Goal: Task Accomplishment & Management: Use online tool/utility

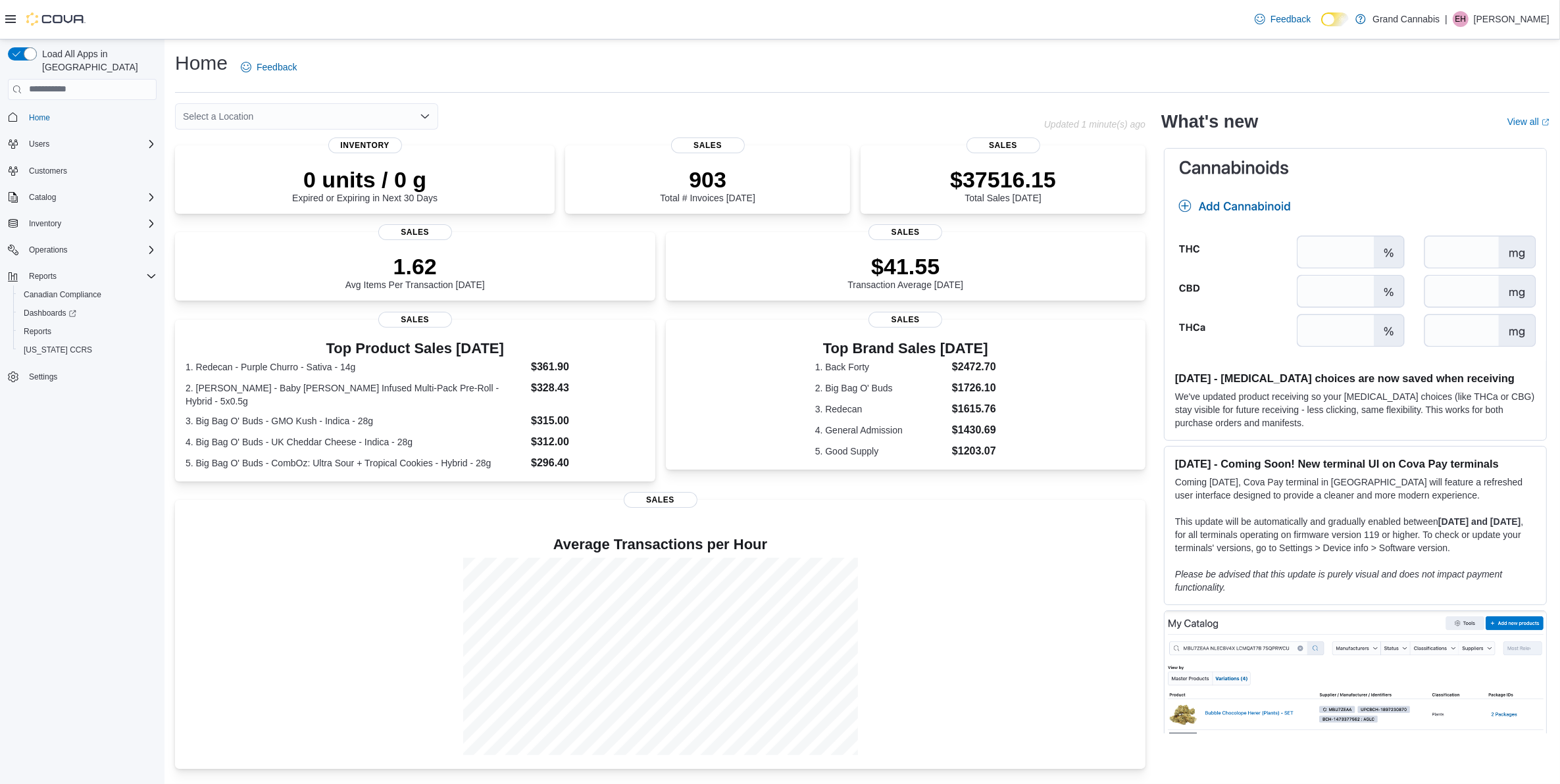
click at [219, 119] on div "Select a Location" at bounding box center [306, 117] width 263 height 27
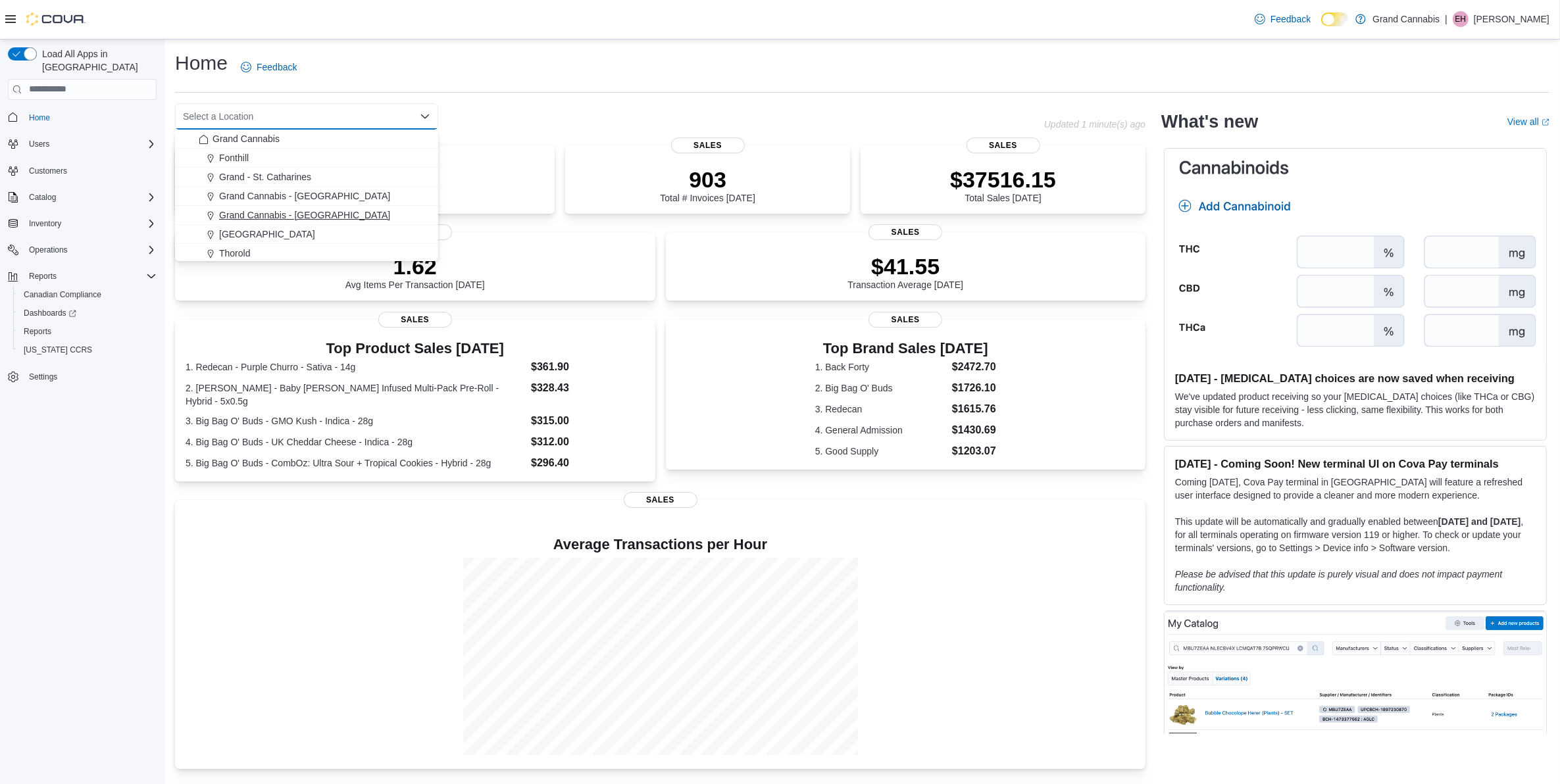
click at [283, 220] on span "Grand Cannabis - [GEOGRAPHIC_DATA]" at bounding box center [305, 215] width 171 height 13
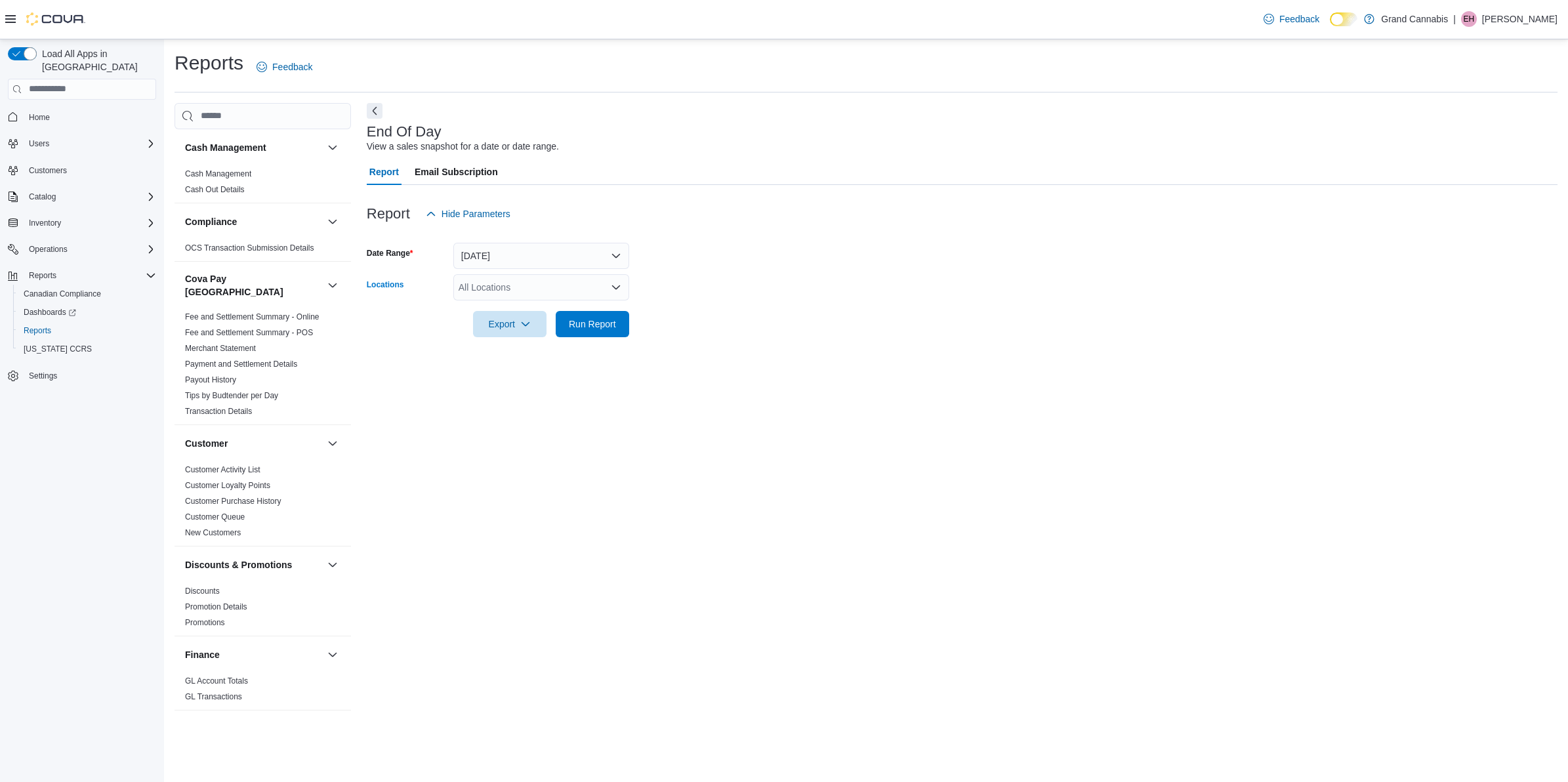
click at [565, 280] on div "All Locations" at bounding box center [541, 287] width 176 height 27
drag, startPoint x: 599, startPoint y: 398, endPoint x: 604, endPoint y: 391, distance: 8.6
click at [604, 392] on div "Grand Cannabis Fonthill Grand - St. Catharines Grand Cannabis - Dunnville Grand…" at bounding box center [541, 375] width 176 height 153
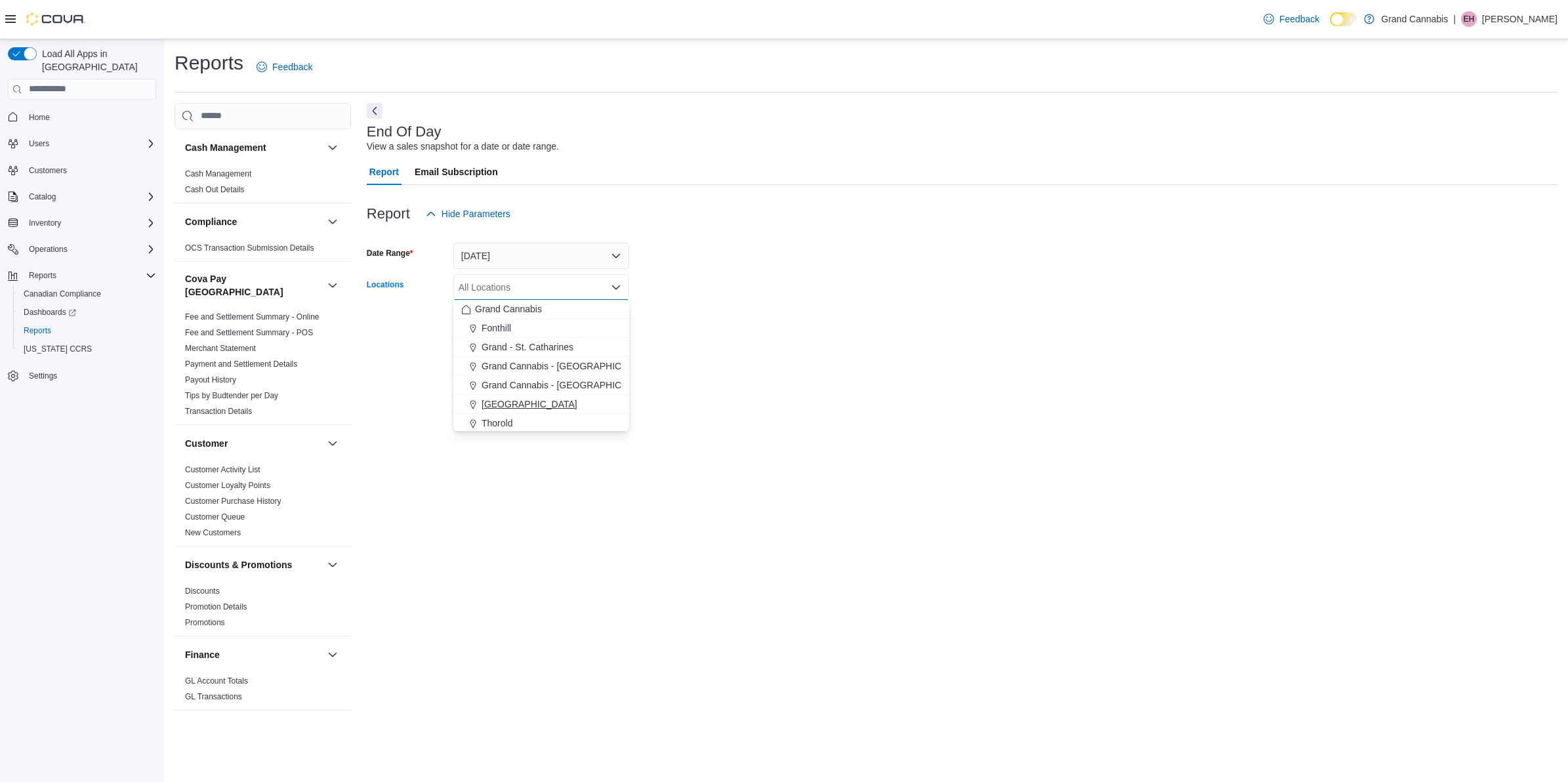
click at [602, 398] on div "[GEOGRAPHIC_DATA]" at bounding box center [541, 405] width 160 height 13
click at [602, 381] on span "Grand Cannabis - [GEOGRAPHIC_DATA]" at bounding box center [567, 385] width 171 height 13
click at [549, 306] on icon "Remove Port Dover from selection in this group" at bounding box center [552, 306] width 8 height 8
click at [628, 344] on div at bounding box center [962, 345] width 1190 height 16
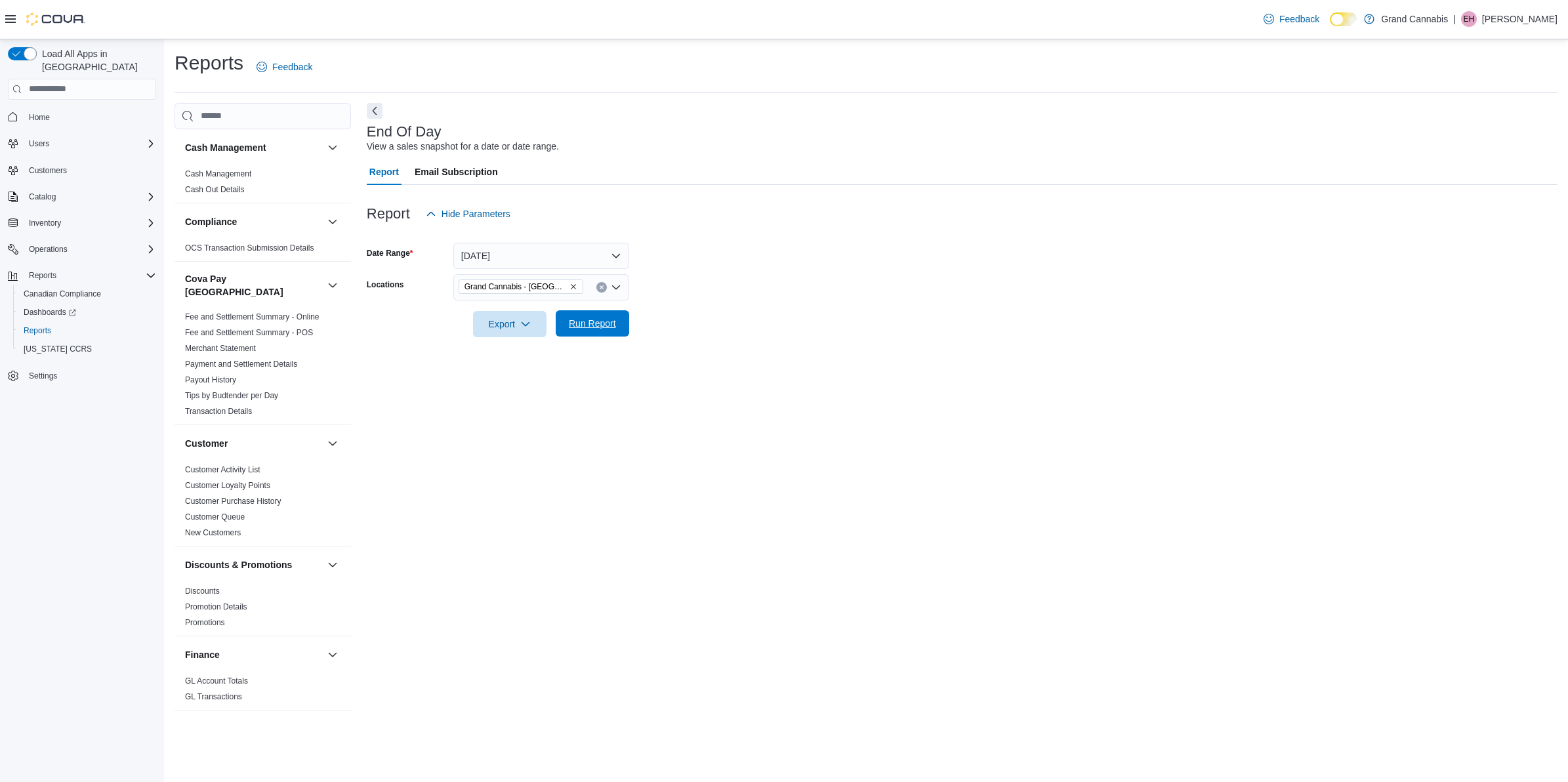
click at [583, 323] on span "Run Report" at bounding box center [592, 323] width 47 height 13
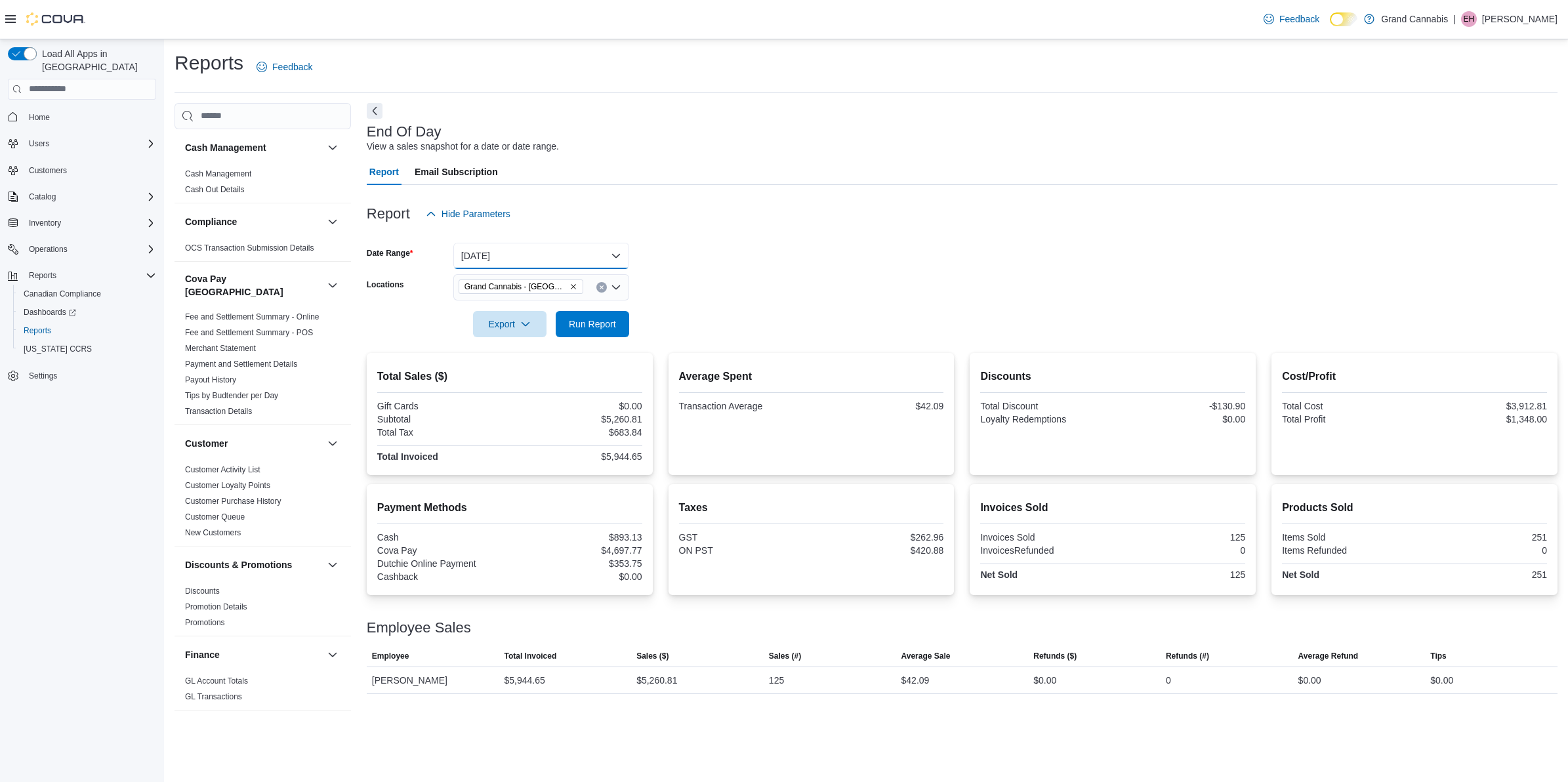
click at [551, 264] on button "Today" at bounding box center [541, 256] width 176 height 27
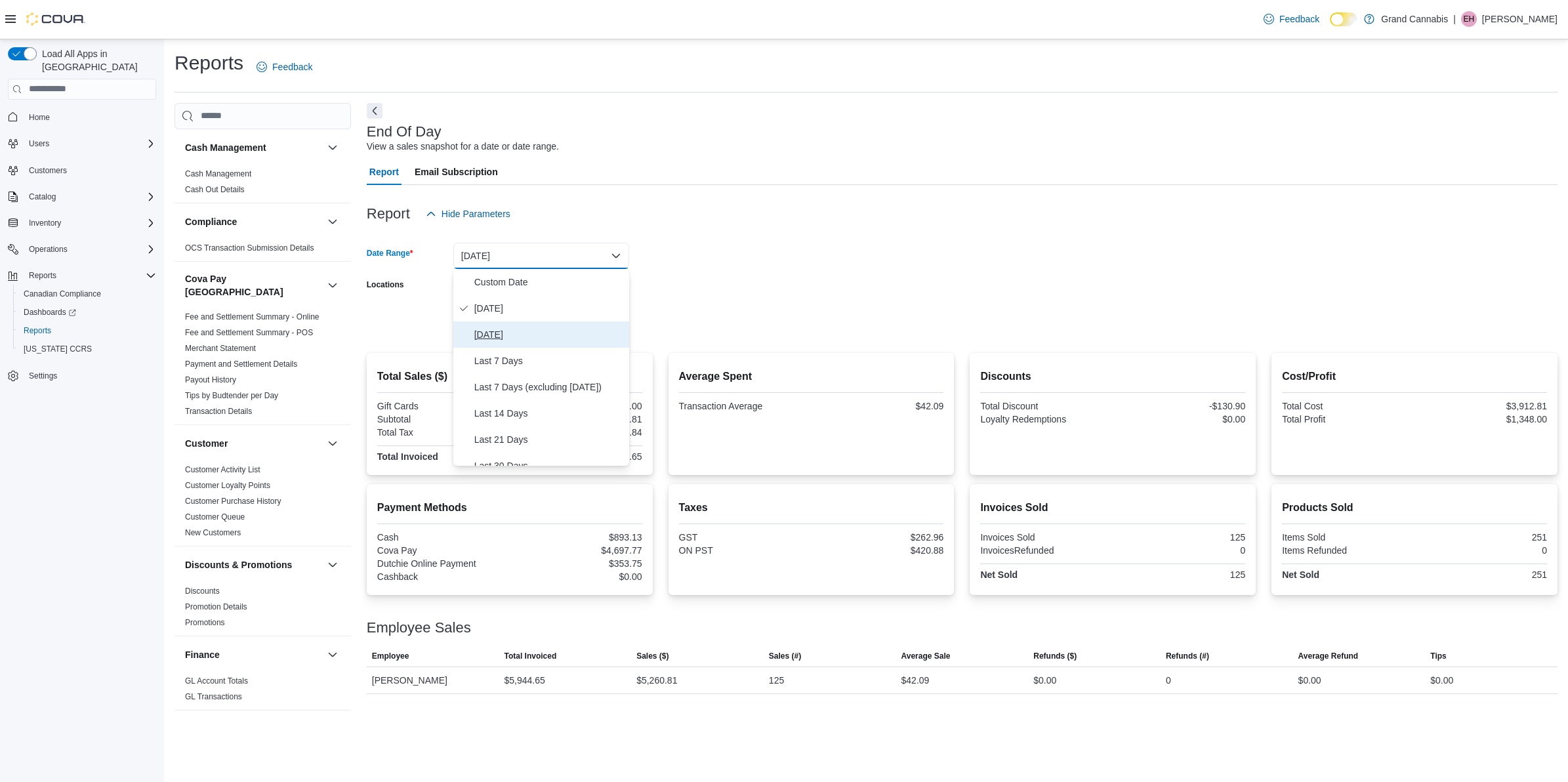
click at [536, 327] on span "Yesterday" at bounding box center [550, 335] width 150 height 16
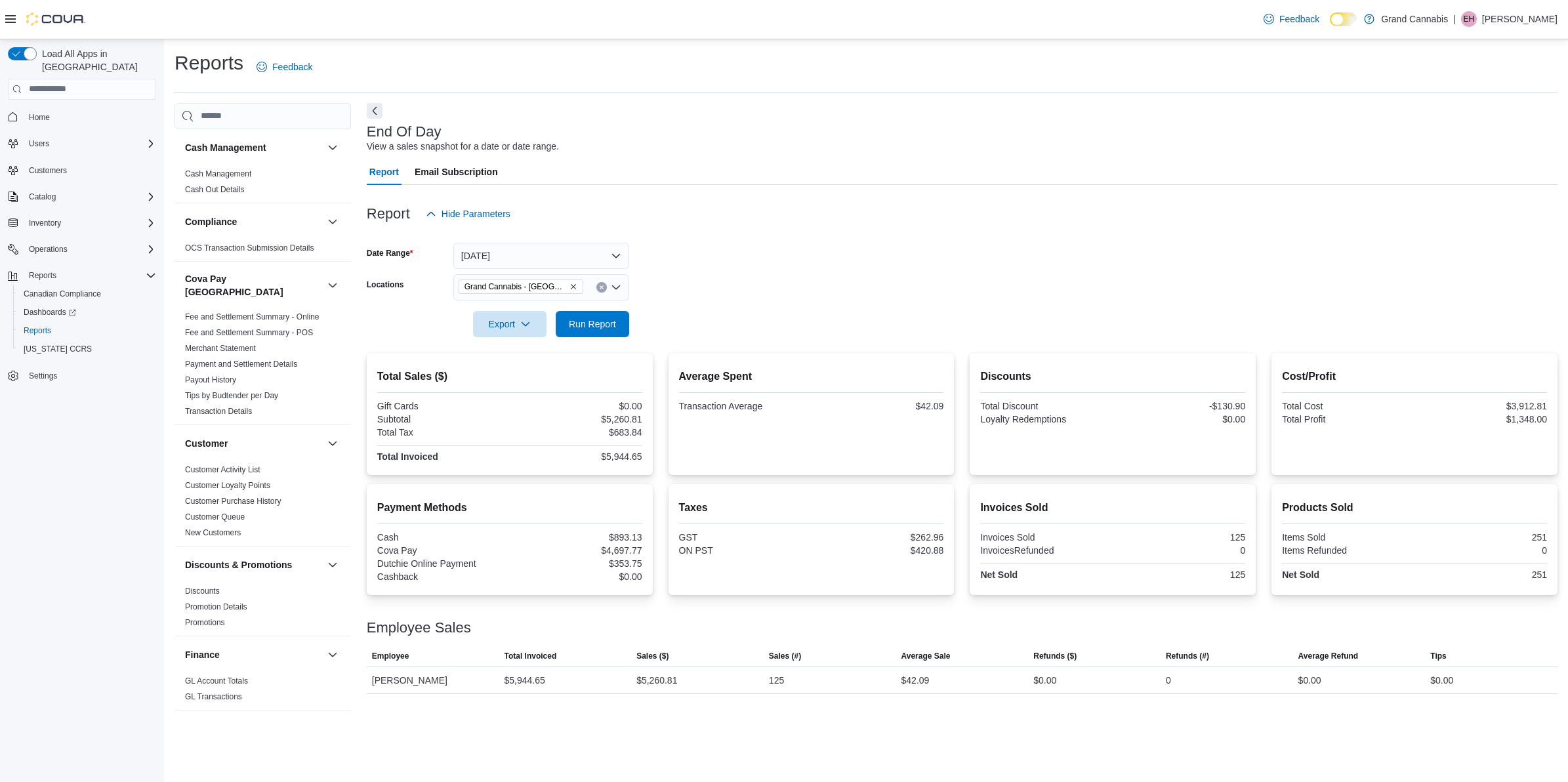
click at [715, 316] on form "Date Range Yesterday Locations Grand Cannabis - Georgetown Export Run Report" at bounding box center [962, 282] width 1190 height 110
click at [615, 327] on span "Run Report" at bounding box center [592, 323] width 47 height 13
click at [575, 253] on button "Yesterday" at bounding box center [541, 256] width 176 height 27
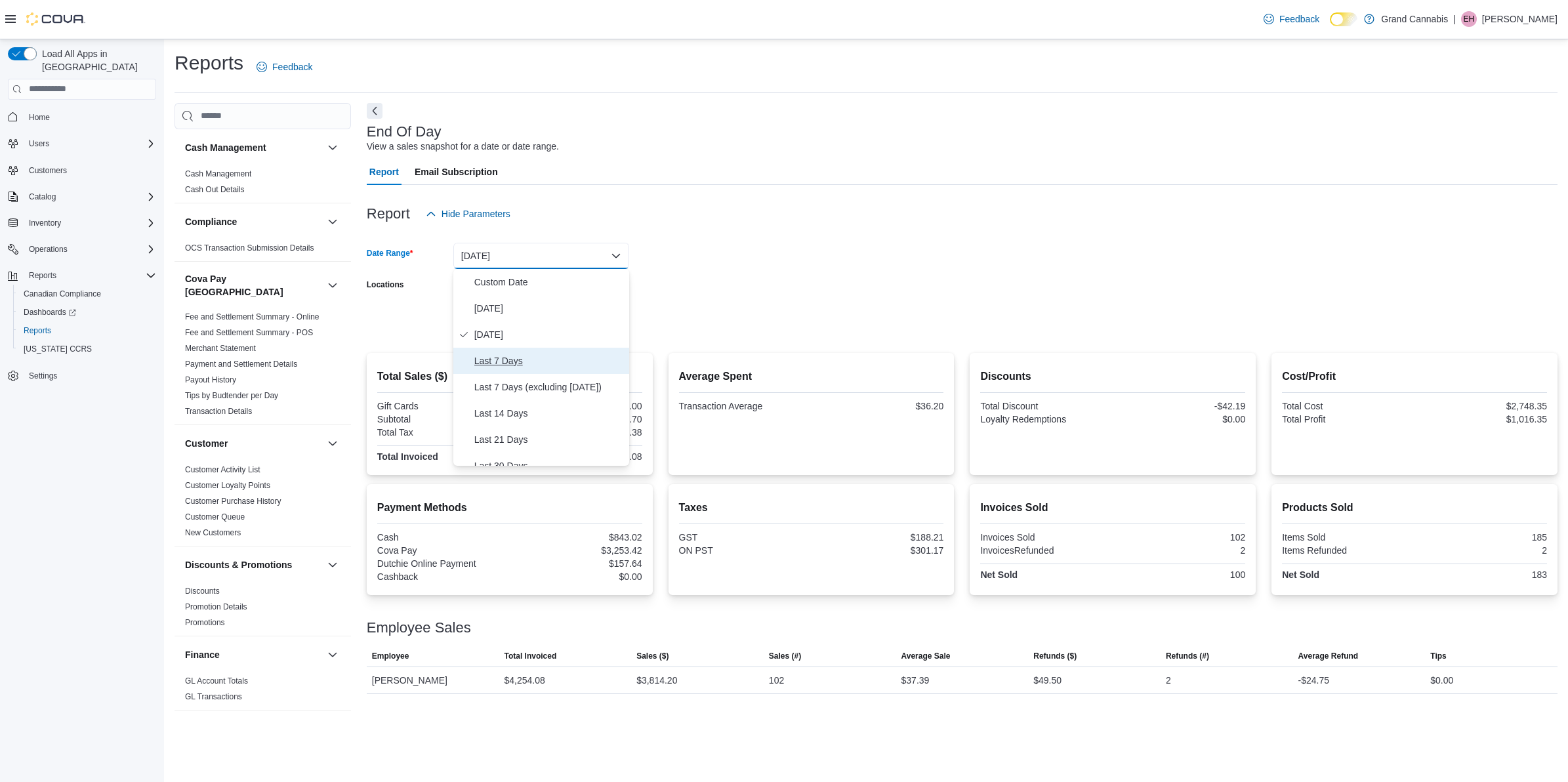
click at [562, 353] on span "Last 7 Days" at bounding box center [550, 360] width 150 height 16
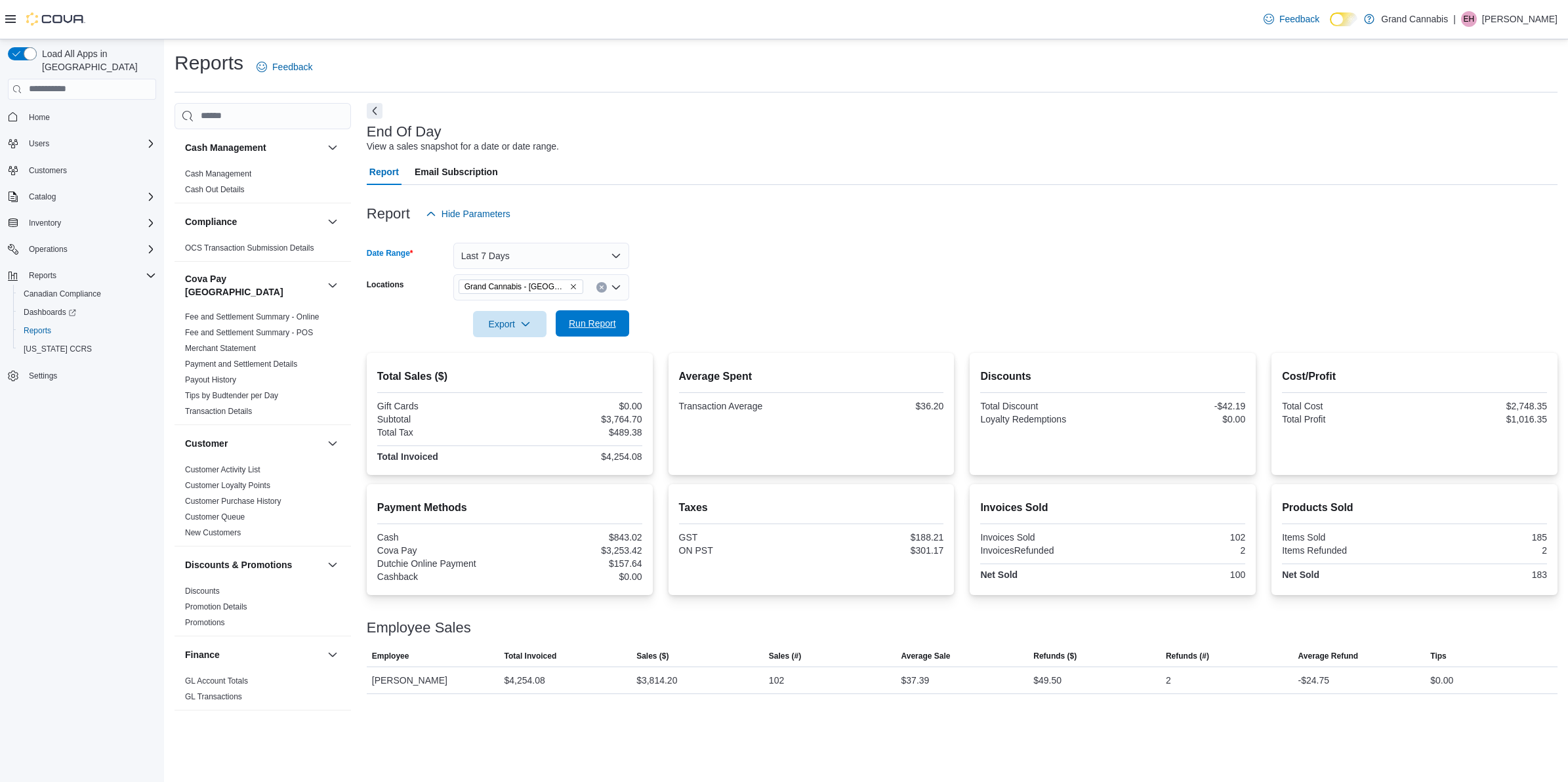
click at [619, 319] on span "Run Report" at bounding box center [592, 323] width 58 height 27
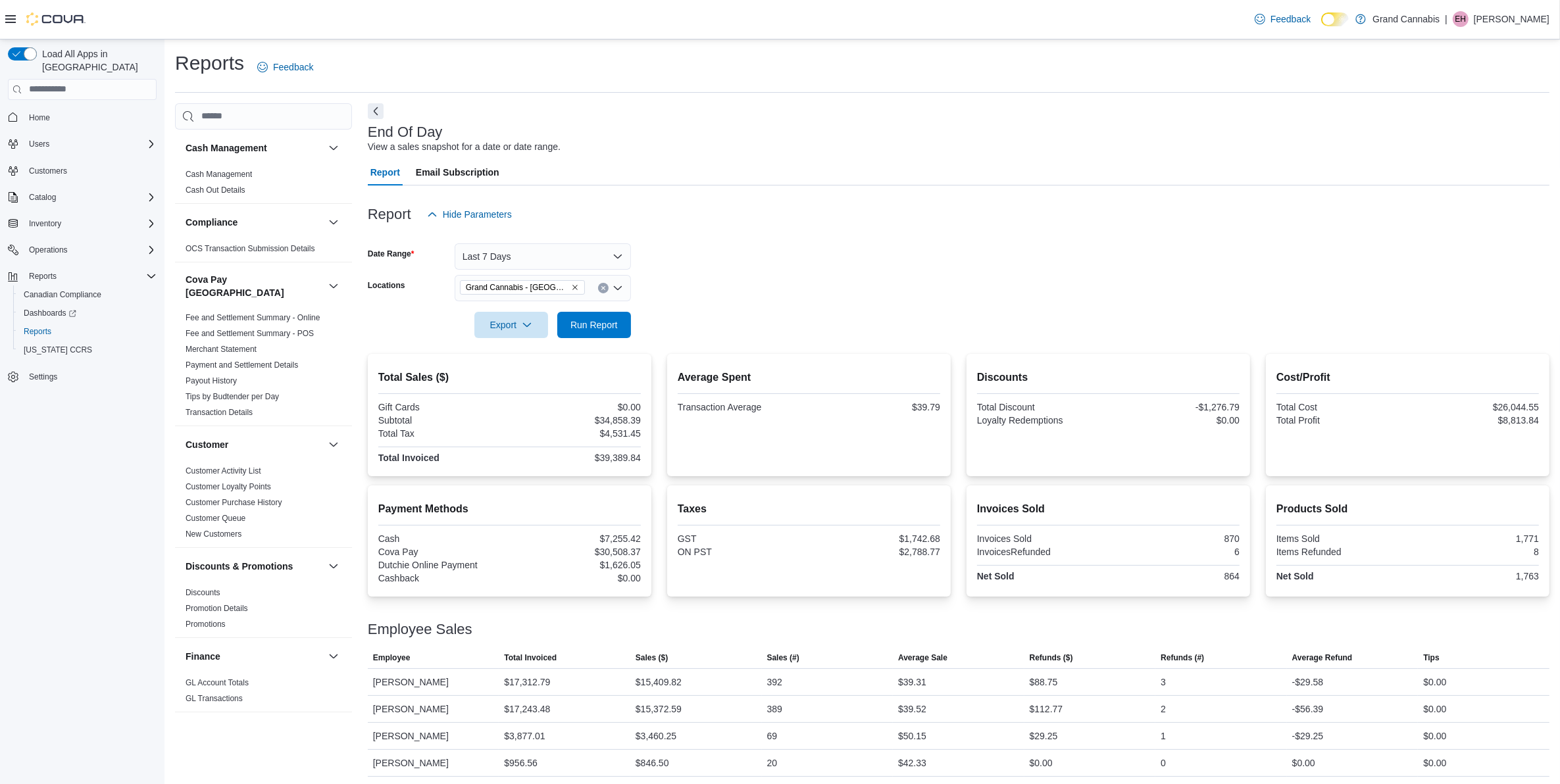
click at [571, 283] on icon "Remove Grand Cannabis - Georgetown from selection in this group" at bounding box center [575, 287] width 8 height 8
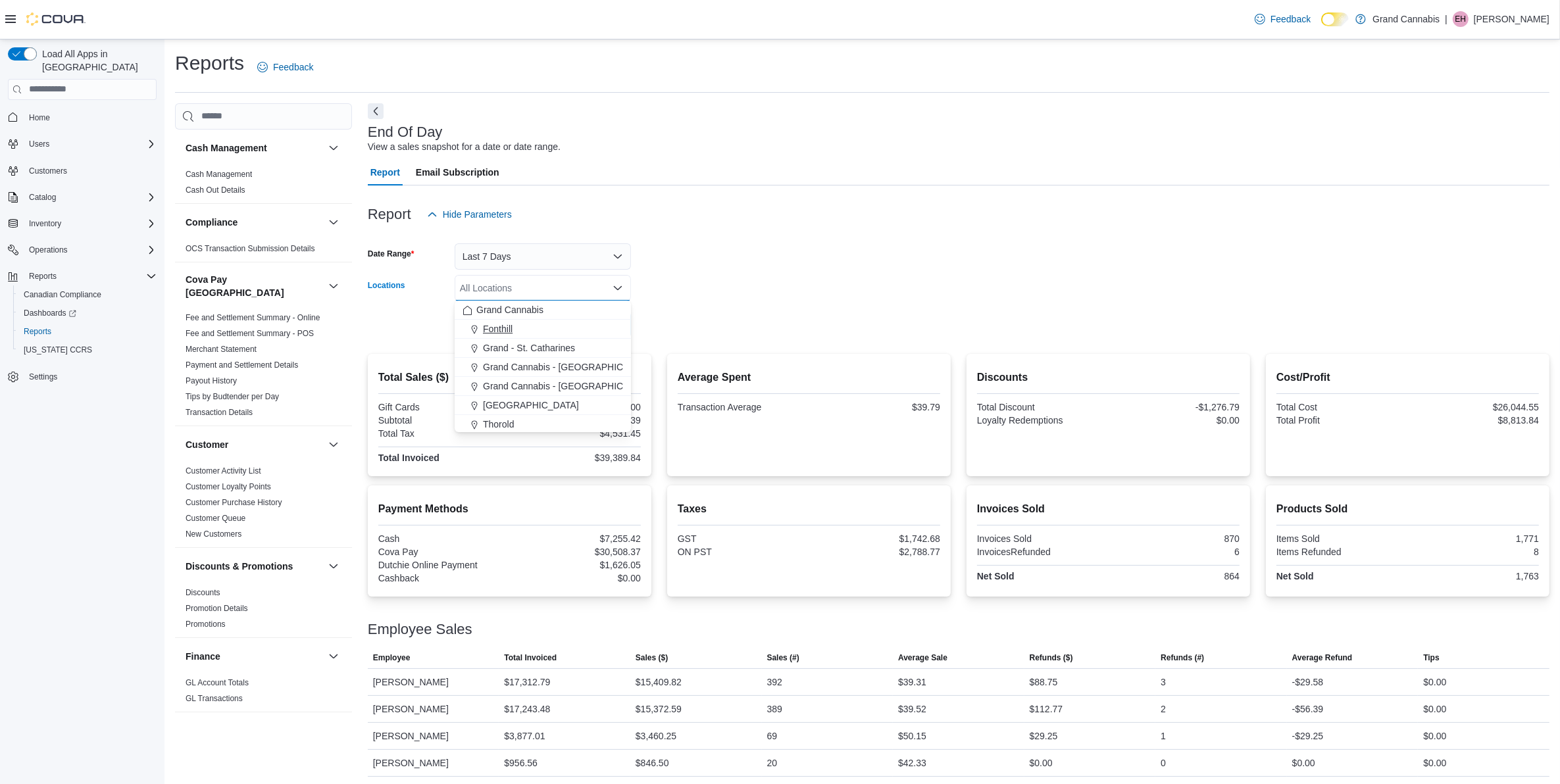
click at [564, 331] on div "Fonthill" at bounding box center [543, 329] width 161 height 13
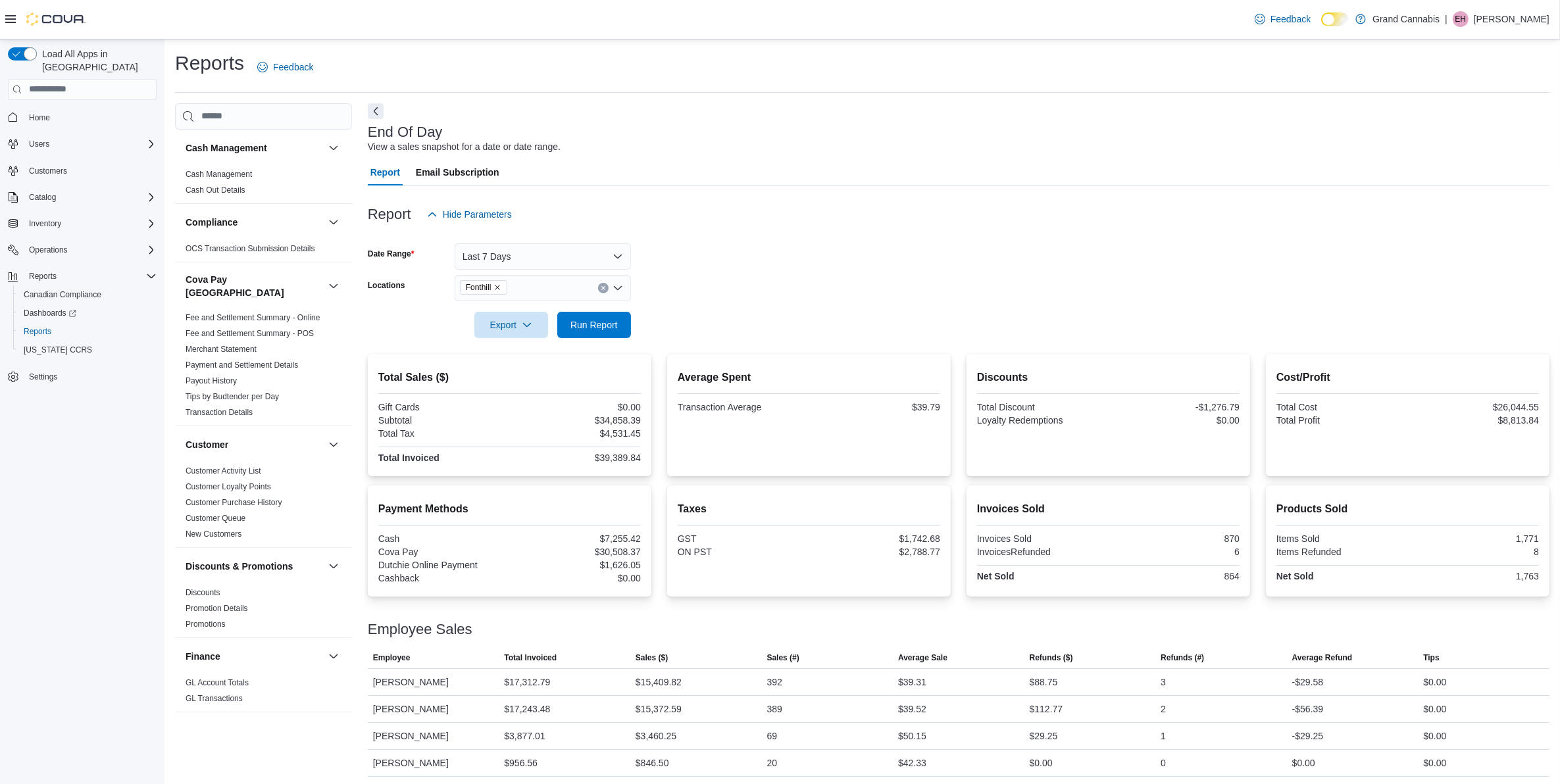
click at [703, 317] on form "Date Range Last 7 Days Locations Fonthill Export Run Report" at bounding box center [958, 283] width 1182 height 110
click at [626, 321] on button "Run Report" at bounding box center [594, 324] width 74 height 27
click at [600, 285] on button "Clear input" at bounding box center [603, 288] width 10 height 10
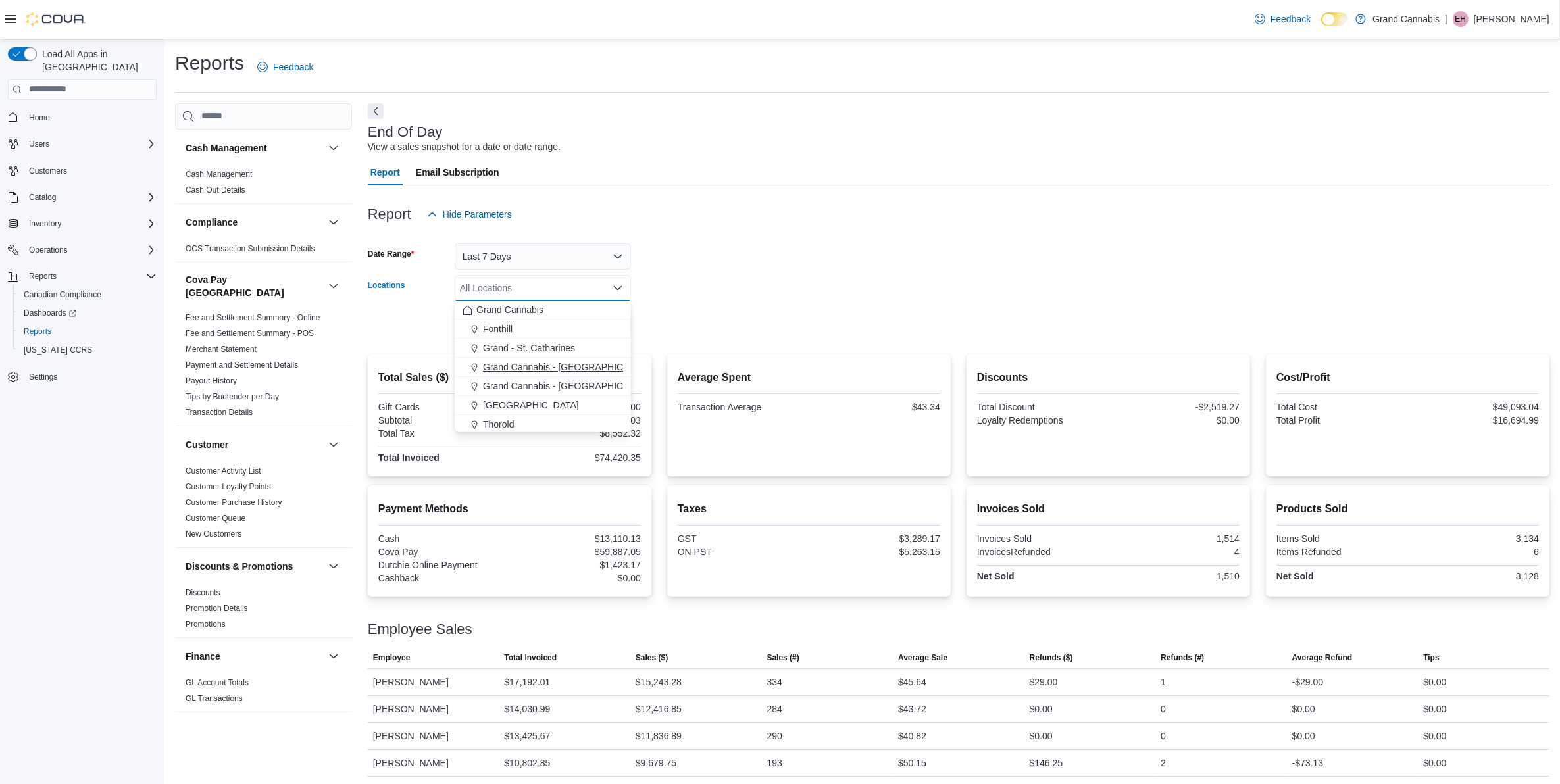
click at [605, 369] on div "Grand Cannabis - [GEOGRAPHIC_DATA]" at bounding box center [543, 367] width 161 height 13
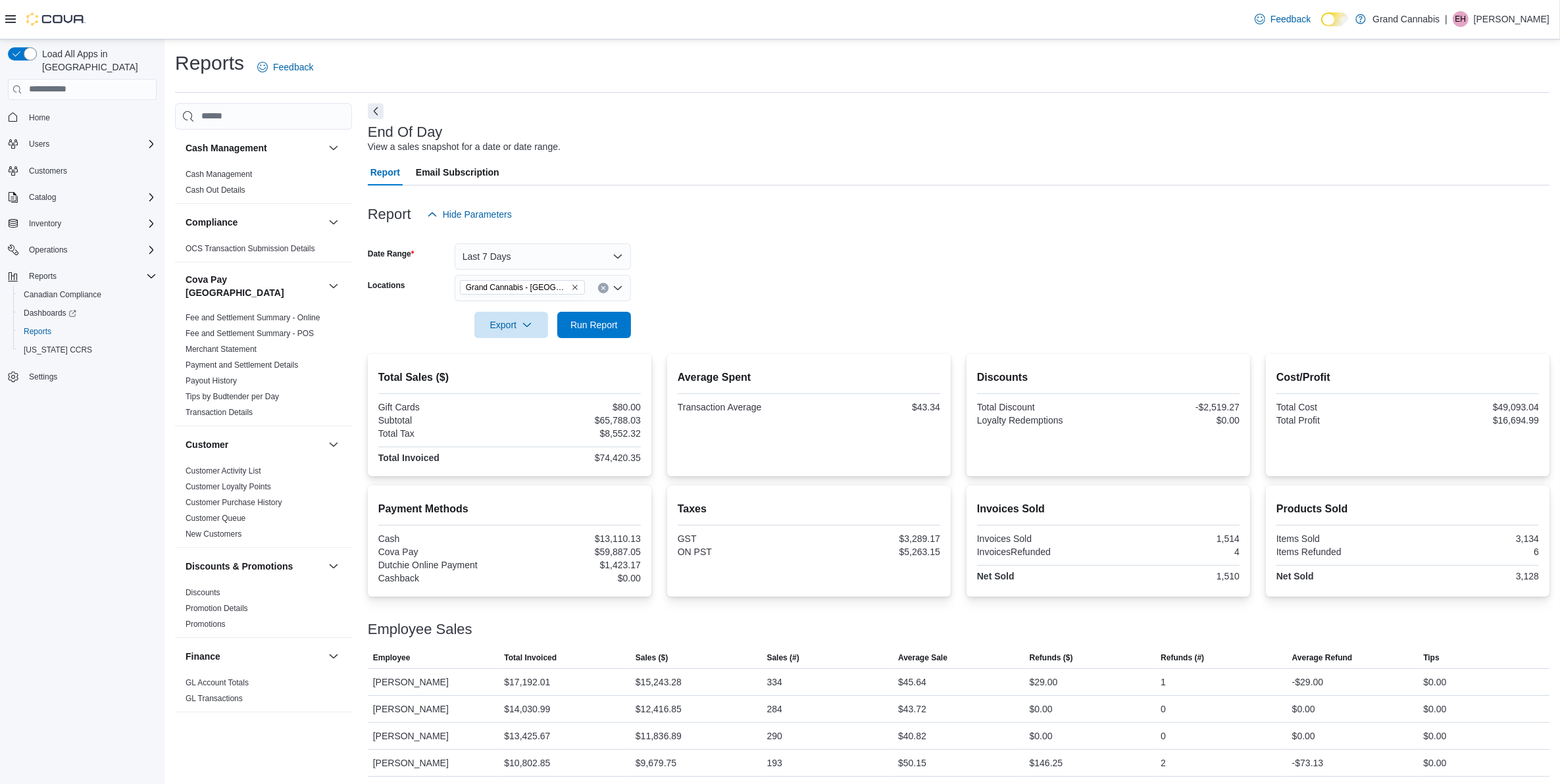
click at [704, 324] on form "Date Range Last 7 Days Locations Grand Cannabis - Dunnville Export Run Report" at bounding box center [958, 283] width 1182 height 110
drag, startPoint x: 634, startPoint y: 329, endPoint x: 619, endPoint y: 333, distance: 15.5
click at [632, 331] on form "Date Range Last 7 Days Locations Grand Cannabis - Dunnville Export Run Report" at bounding box center [958, 283] width 1182 height 110
click at [619, 333] on span "Run Report" at bounding box center [594, 324] width 58 height 27
click at [571, 288] on icon "Remove Grand Cannabis - Dunnville from selection in this group" at bounding box center [575, 287] width 8 height 8
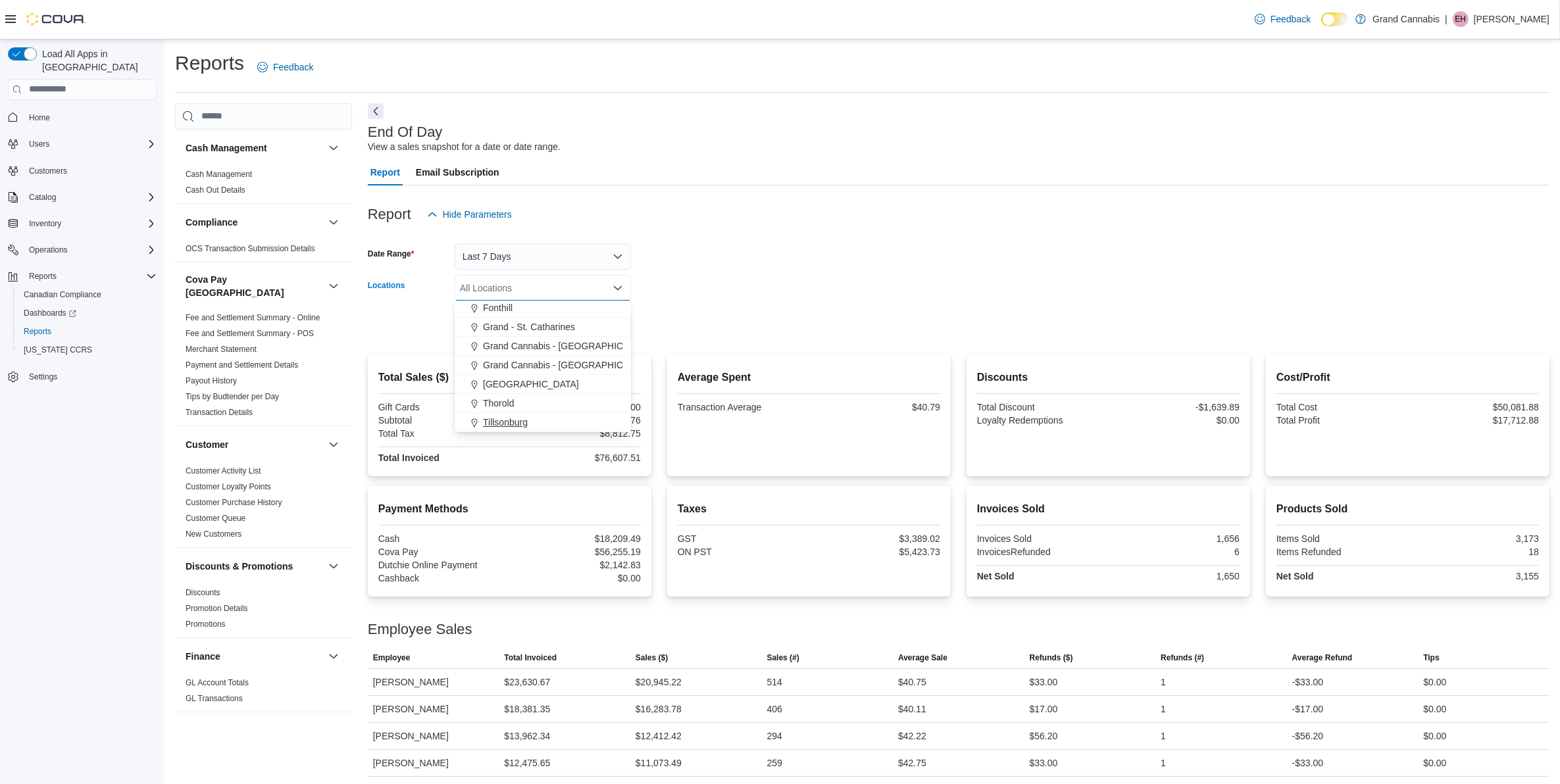
click at [554, 431] on button "Tillsonburg" at bounding box center [543, 423] width 177 height 19
click at [689, 313] on form "Date Range Last 7 Days Locations Tillsonburg Combo box. Selected. Tillsonburg. …" at bounding box center [958, 283] width 1182 height 110
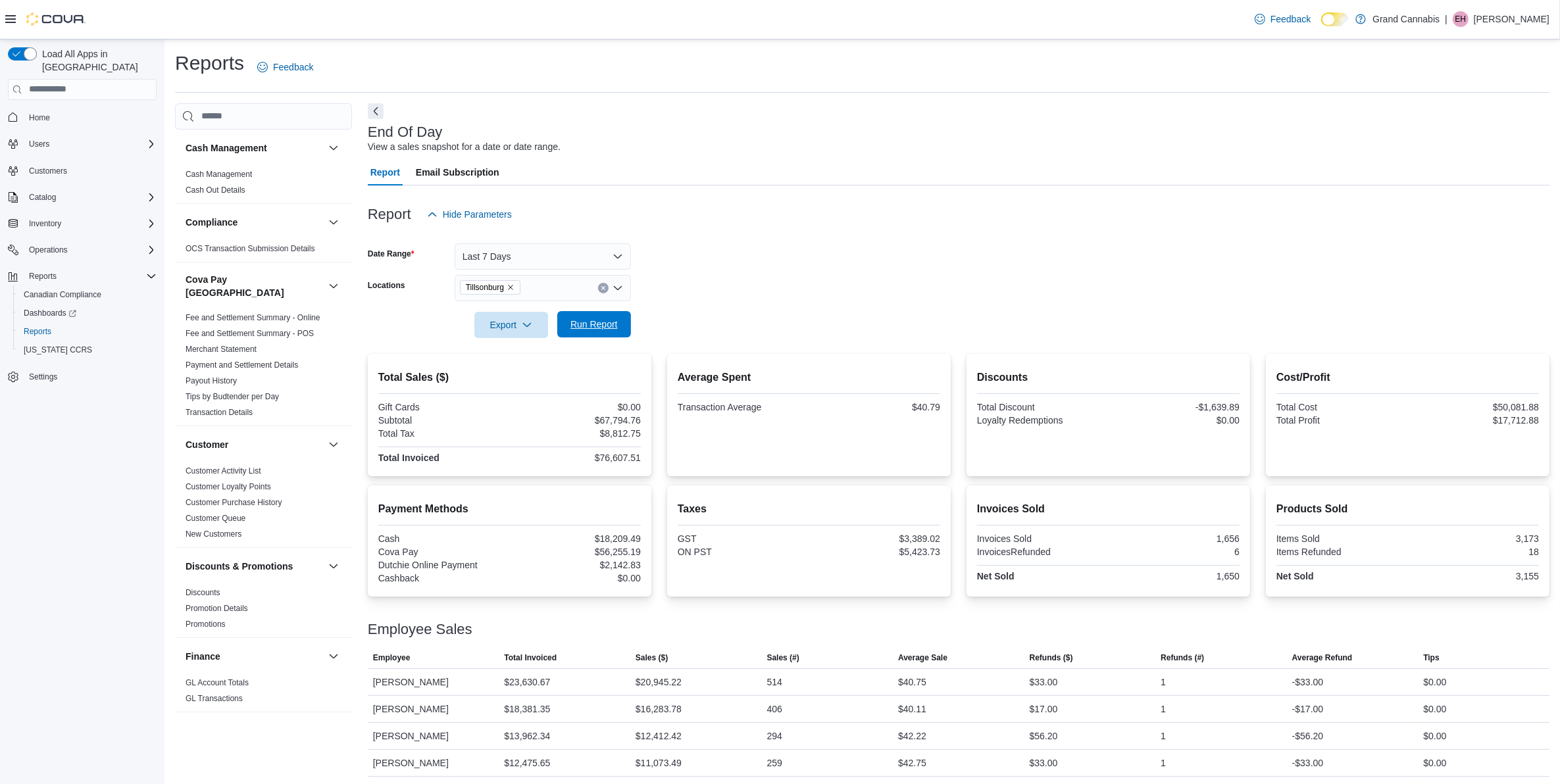
click at [601, 313] on span "Run Report" at bounding box center [594, 324] width 58 height 27
click at [607, 288] on button "Clear input" at bounding box center [603, 288] width 10 height 10
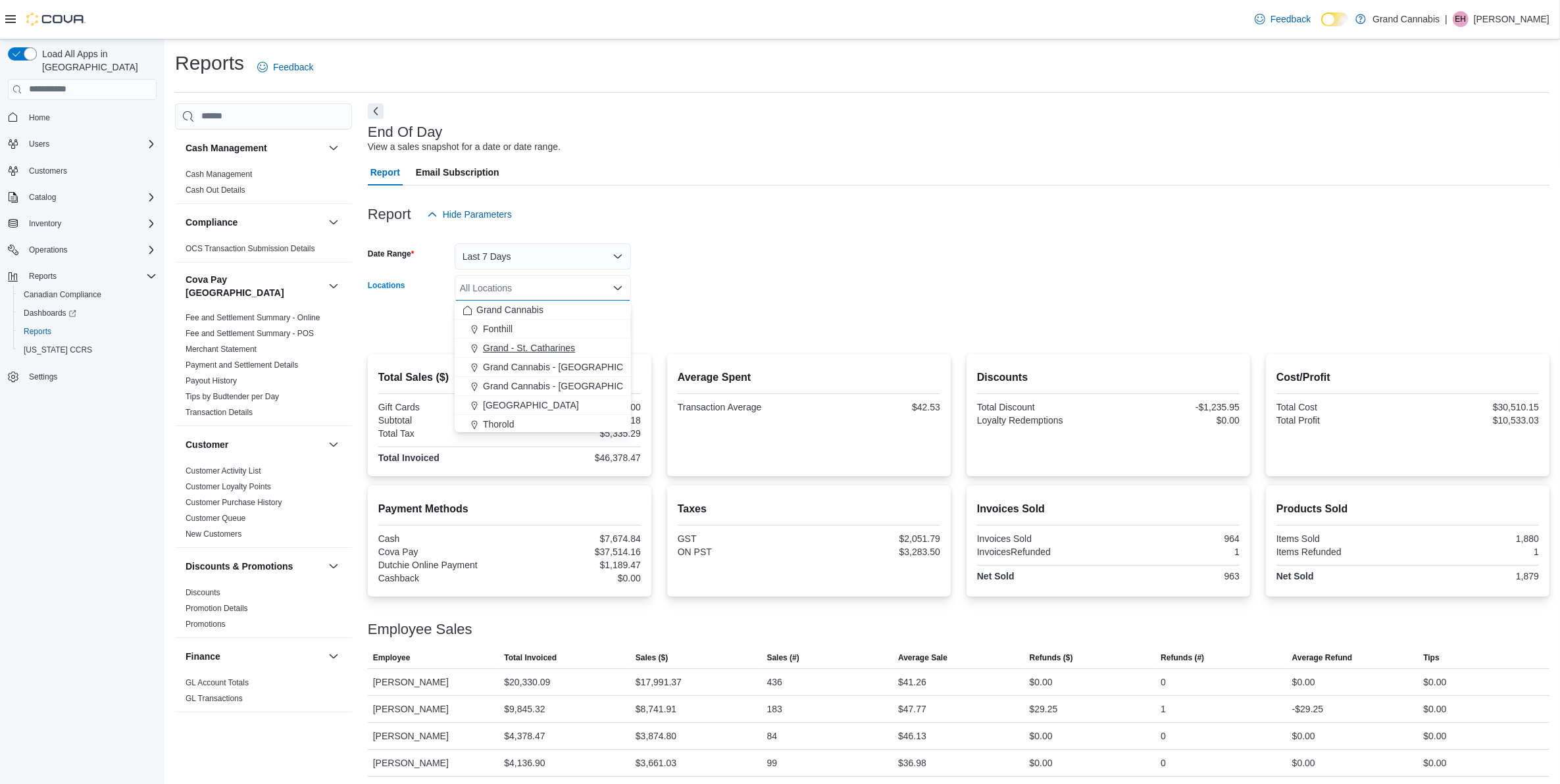
click at [604, 350] on div "Grand - St. Catharines" at bounding box center [543, 348] width 161 height 13
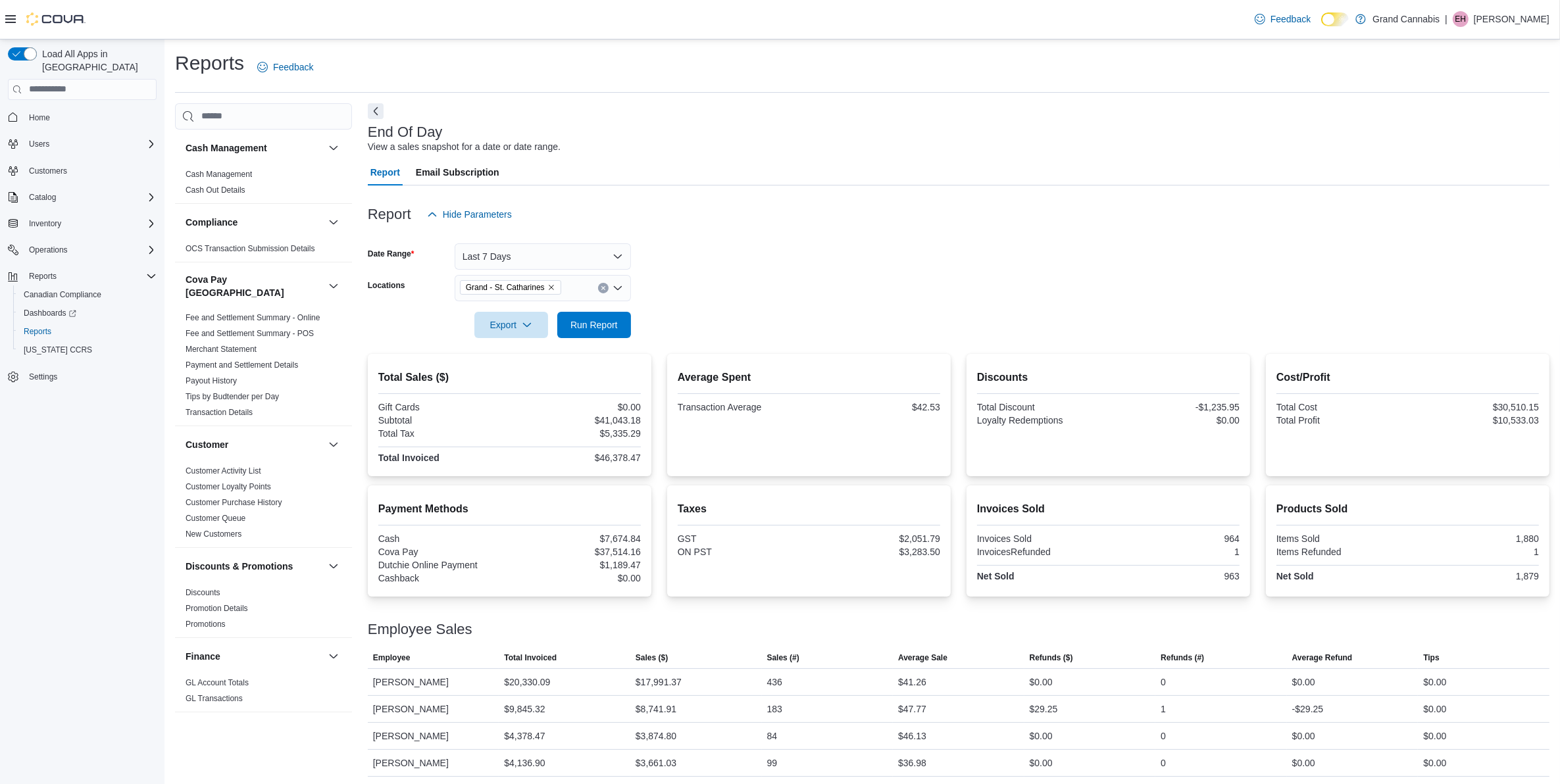
drag, startPoint x: 682, startPoint y: 293, endPoint x: 624, endPoint y: 307, distance: 59.7
click at [675, 296] on form "Date Range Last 7 Days Locations Grand - St. Catharines Export Run Report" at bounding box center [958, 283] width 1182 height 110
click at [615, 314] on span "Run Report" at bounding box center [594, 324] width 58 height 27
click at [550, 292] on span "Grand - St. Catharines" at bounding box center [510, 288] width 89 height 13
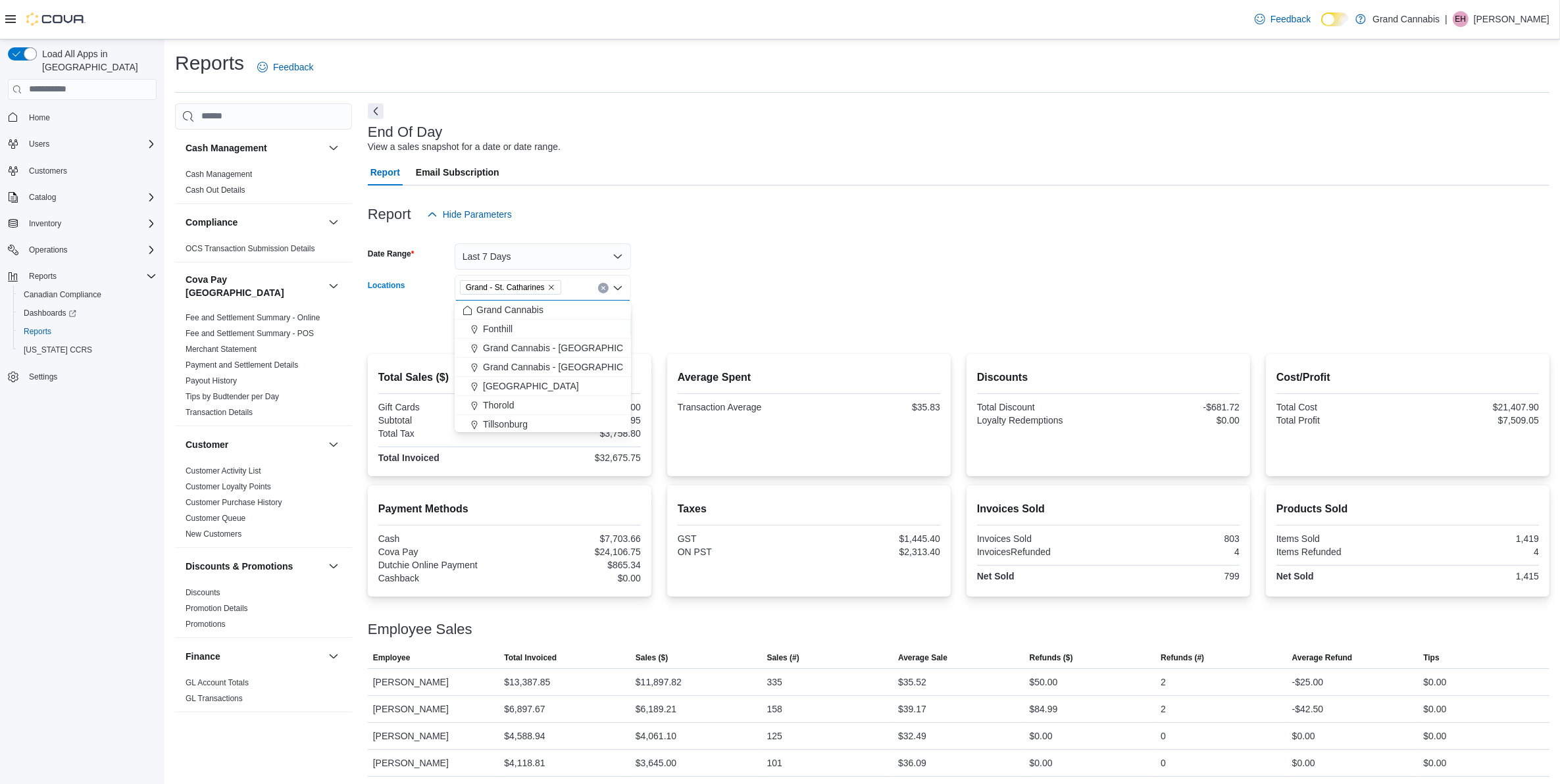
click at [550, 283] on icon "Remove Grand - St. Catharines from selection in this group" at bounding box center [551, 287] width 8 height 8
click at [570, 386] on span "Grand Cannabis - [GEOGRAPHIC_DATA]" at bounding box center [568, 386] width 171 height 13
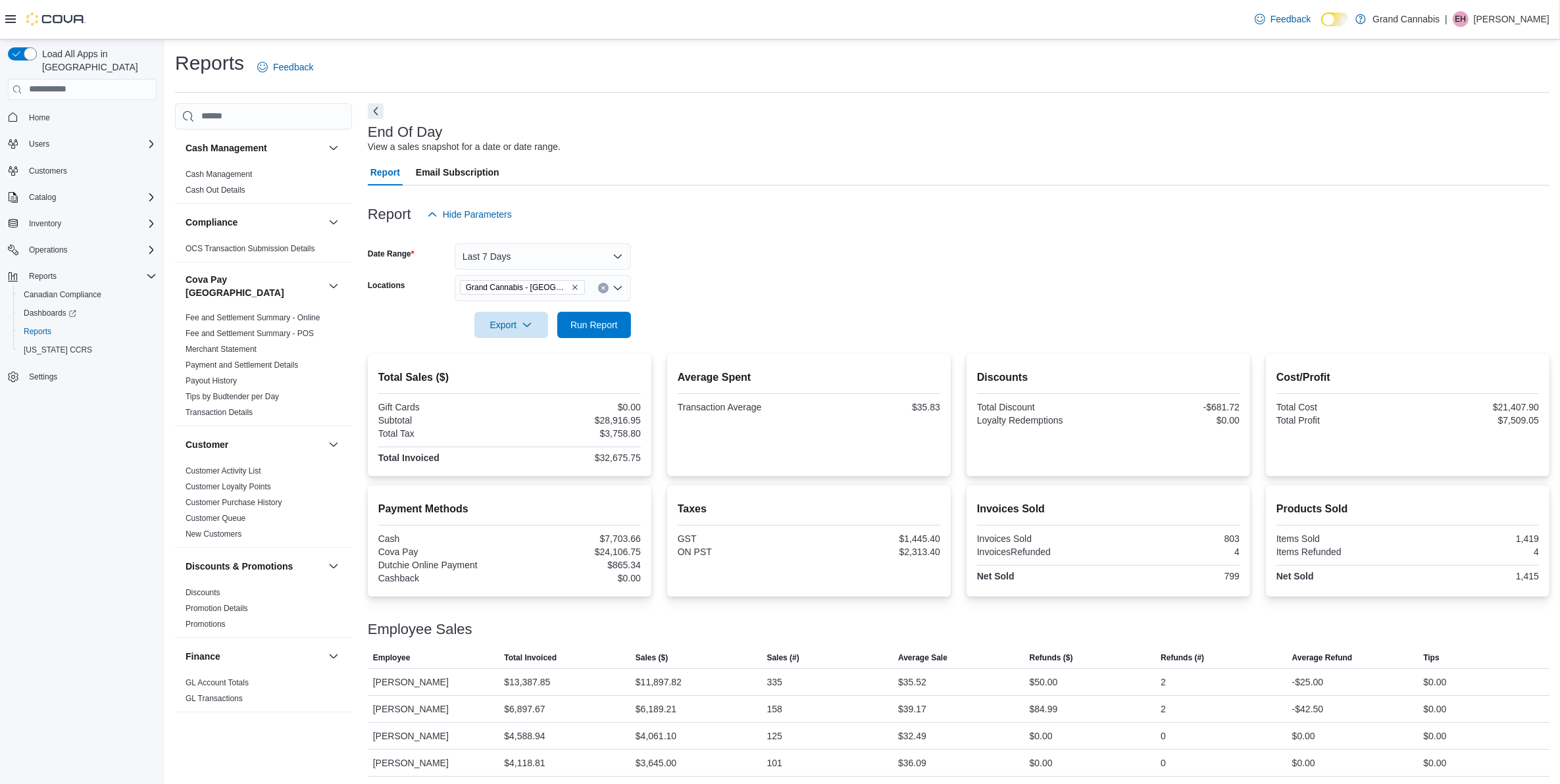
drag, startPoint x: 673, startPoint y: 326, endPoint x: 646, endPoint y: 331, distance: 27.5
click at [671, 326] on form "Date Range Last 7 Days Locations Grand Cannabis - Georgetown Export Run Report" at bounding box center [958, 283] width 1182 height 110
click at [617, 324] on span "Run Report" at bounding box center [594, 324] width 58 height 27
